Goal: Use online tool/utility: Utilize a website feature to perform a specific function

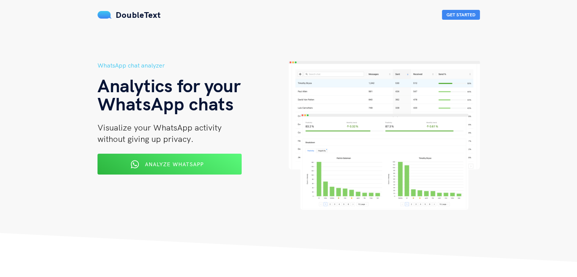
click at [178, 169] on div "Analyze WhatsApp" at bounding box center [170, 164] width 118 height 12
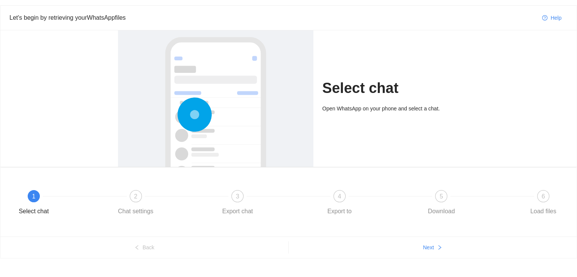
scroll to position [29, 0]
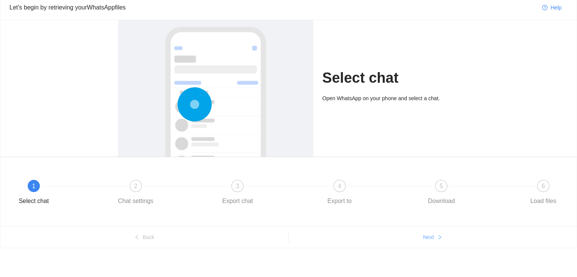
click at [435, 236] on button "Next" at bounding box center [432, 237] width 288 height 12
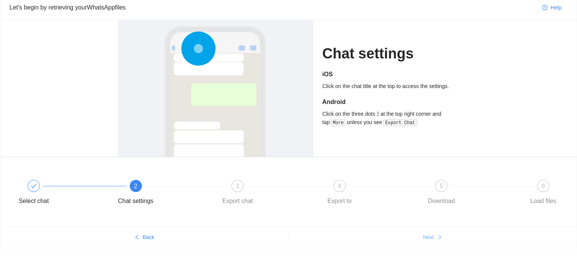
click at [435, 236] on button "Next" at bounding box center [432, 237] width 288 height 12
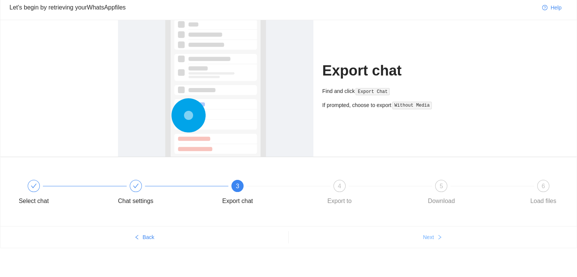
click at [435, 236] on button "Next" at bounding box center [432, 237] width 288 height 12
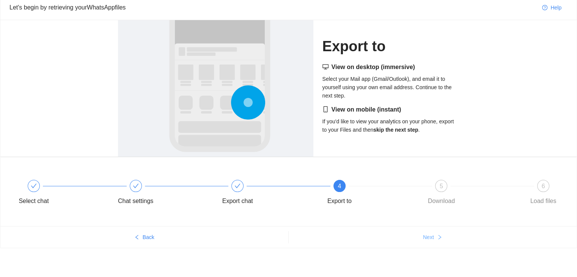
click at [435, 236] on button "Next" at bounding box center [432, 237] width 288 height 12
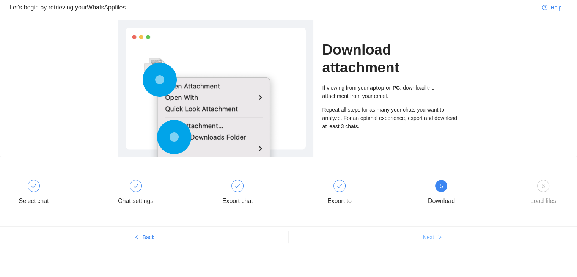
click at [435, 236] on button "Next" at bounding box center [432, 237] width 288 height 12
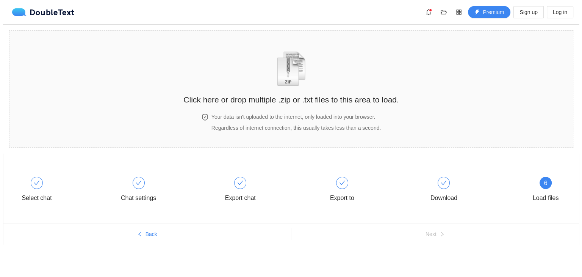
scroll to position [0, 0]
click at [253, 97] on h2 "Click here or drop multiple .zip or .txt files to this area to load." at bounding box center [290, 99] width 215 height 13
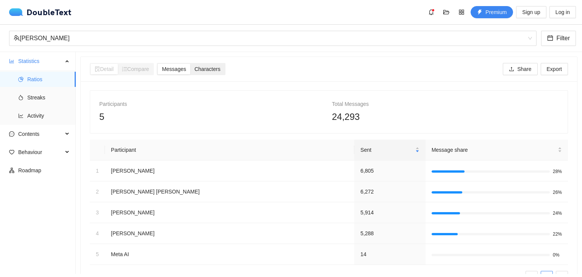
click at [197, 67] on span "Characters" at bounding box center [207, 69] width 26 height 6
click at [190, 64] on input "Characters" at bounding box center [190, 64] width 0 height 0
click at [183, 72] on span "Messages" at bounding box center [174, 69] width 24 height 6
click at [158, 64] on input "Messages" at bounding box center [158, 64] width 0 height 0
click at [122, 69] on div "Compare" at bounding box center [136, 69] width 36 height 11
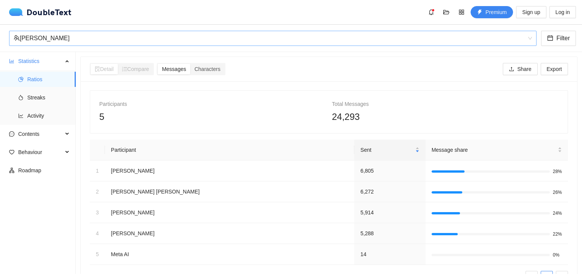
click at [130, 37] on div "[PERSON_NAME]" at bounding box center [270, 38] width 512 height 14
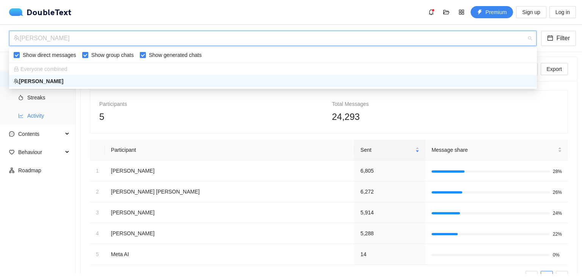
drag, startPoint x: 64, startPoint y: 114, endPoint x: 50, endPoint y: 90, distance: 27.0
click at [63, 114] on span "Activity" at bounding box center [48, 115] width 42 height 15
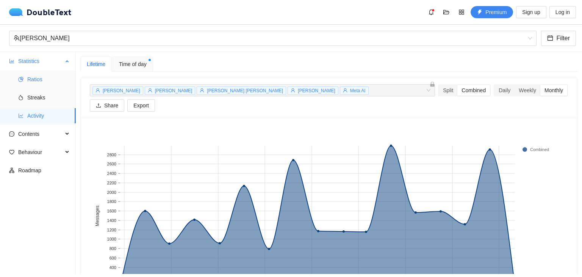
click at [52, 75] on span "Ratios" at bounding box center [48, 79] width 42 height 15
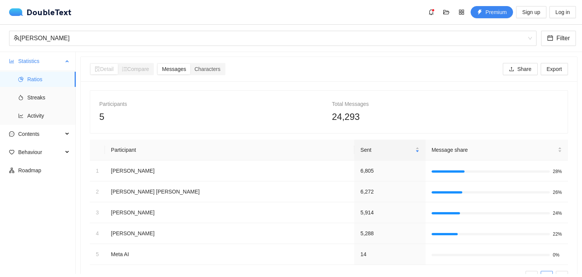
click at [49, 87] on ul "Ratios Streaks Activity" at bounding box center [37, 97] width 75 height 55
click at [49, 88] on ul "Ratios Streaks Activity" at bounding box center [37, 97] width 75 height 55
click at [47, 99] on span "Streaks" at bounding box center [48, 97] width 42 height 15
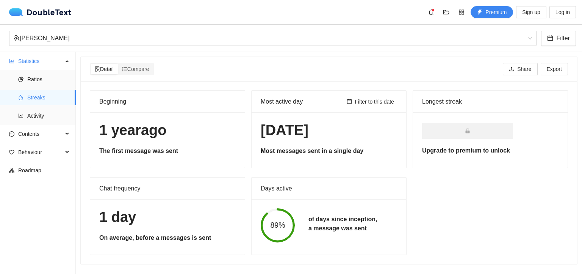
scroll to position [0, 0]
drag, startPoint x: 41, startPoint y: 117, endPoint x: 26, endPoint y: 138, distance: 25.9
click at [26, 138] on ul "Statistics Ratios Streaks Activity Contents Behaviour Roadmap" at bounding box center [38, 163] width 76 height 222
click at [33, 121] on span "Activity" at bounding box center [48, 115] width 42 height 15
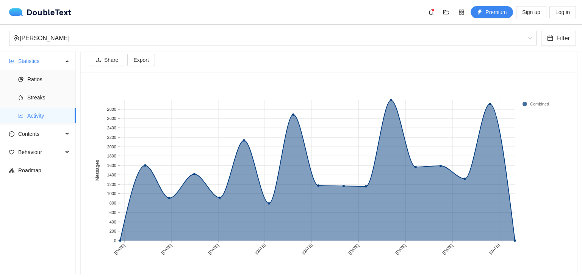
scroll to position [47, 0]
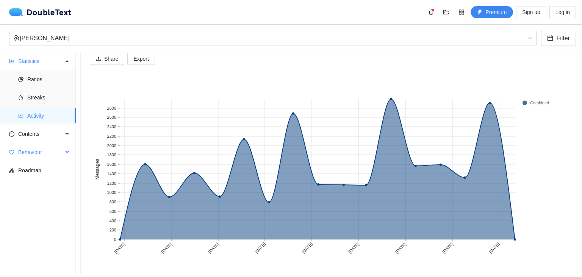
click at [53, 145] on span "Behaviour" at bounding box center [40, 151] width 45 height 15
click at [56, 127] on span "Contents" at bounding box center [40, 133] width 45 height 15
click at [43, 152] on span "Word Cloud" at bounding box center [48, 151] width 42 height 15
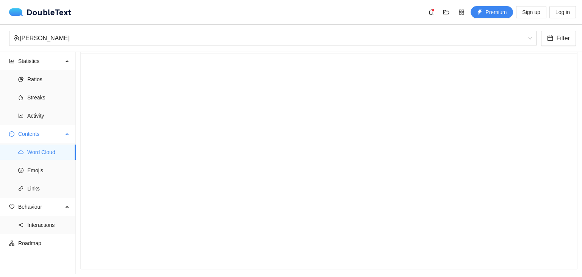
scroll to position [33, 0]
